Goal: Find specific page/section: Find specific page/section

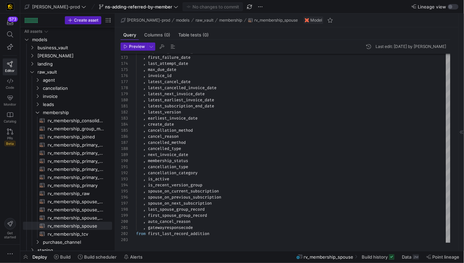
scroll to position [27, 0]
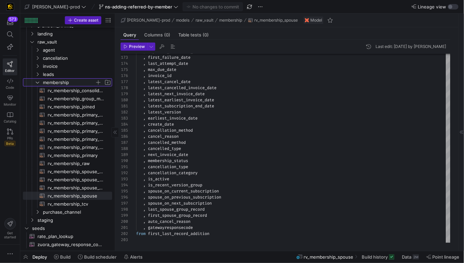
click at [60, 81] on span "membership" at bounding box center [69, 83] width 52 height 8
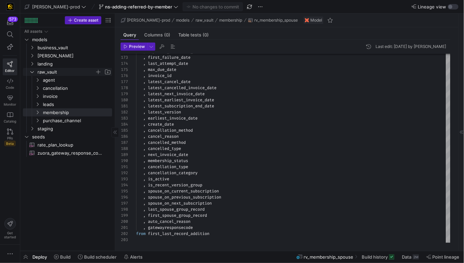
click at [58, 72] on span "raw_vault" at bounding box center [66, 72] width 57 height 8
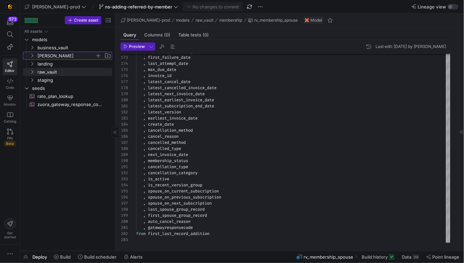
click at [54, 56] on span "[PERSON_NAME]" at bounding box center [66, 56] width 57 height 8
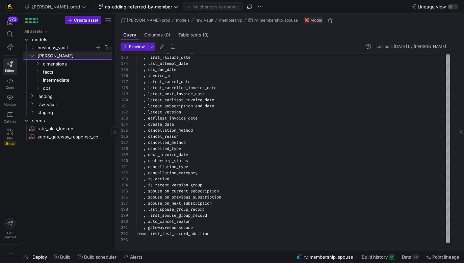
drag, startPoint x: 53, startPoint y: 56, endPoint x: 53, endPoint y: 48, distance: 8.1
click at [53, 56] on span "[PERSON_NAME]" at bounding box center [75, 56] width 74 height 8
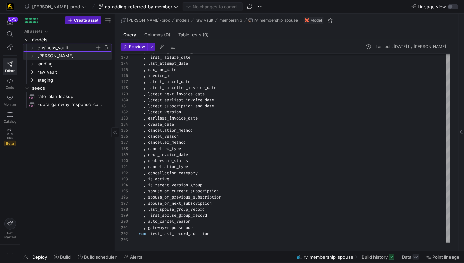
click at [53, 48] on span "business_vault" at bounding box center [66, 48] width 57 height 8
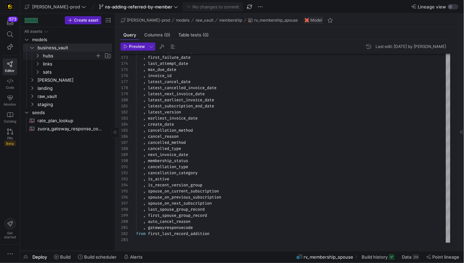
click at [53, 56] on span "hubs" at bounding box center [69, 56] width 52 height 8
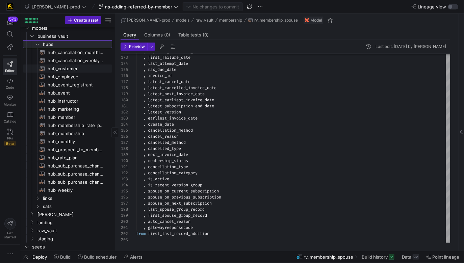
scroll to position [12, 0]
click at [80, 164] on span "hub_sub_purchase_channel_monthly_forecast​​​​​​​​​​" at bounding box center [76, 166] width 57 height 8
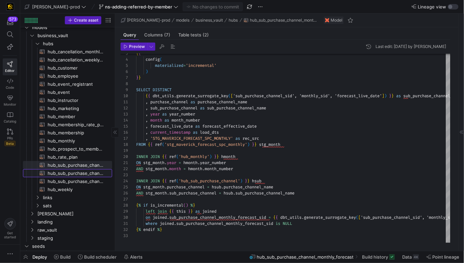
click at [90, 174] on span "hub_sub_purchase_channel_weekly_forecast​​​​​​​​​​" at bounding box center [76, 174] width 57 height 8
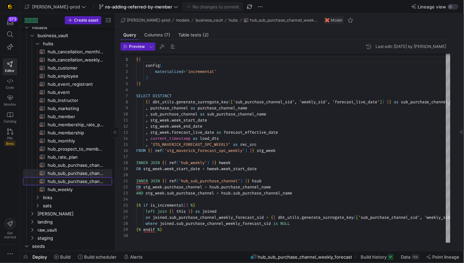
click at [87, 182] on span "hub_sub_purchase_channel​​​​​​​​​​" at bounding box center [76, 182] width 57 height 8
type textarea "{{ config( materialized='incremental' ) }} select distinct {{ dbt_utils.generat…"
